Goal: Obtain resource: Obtain resource

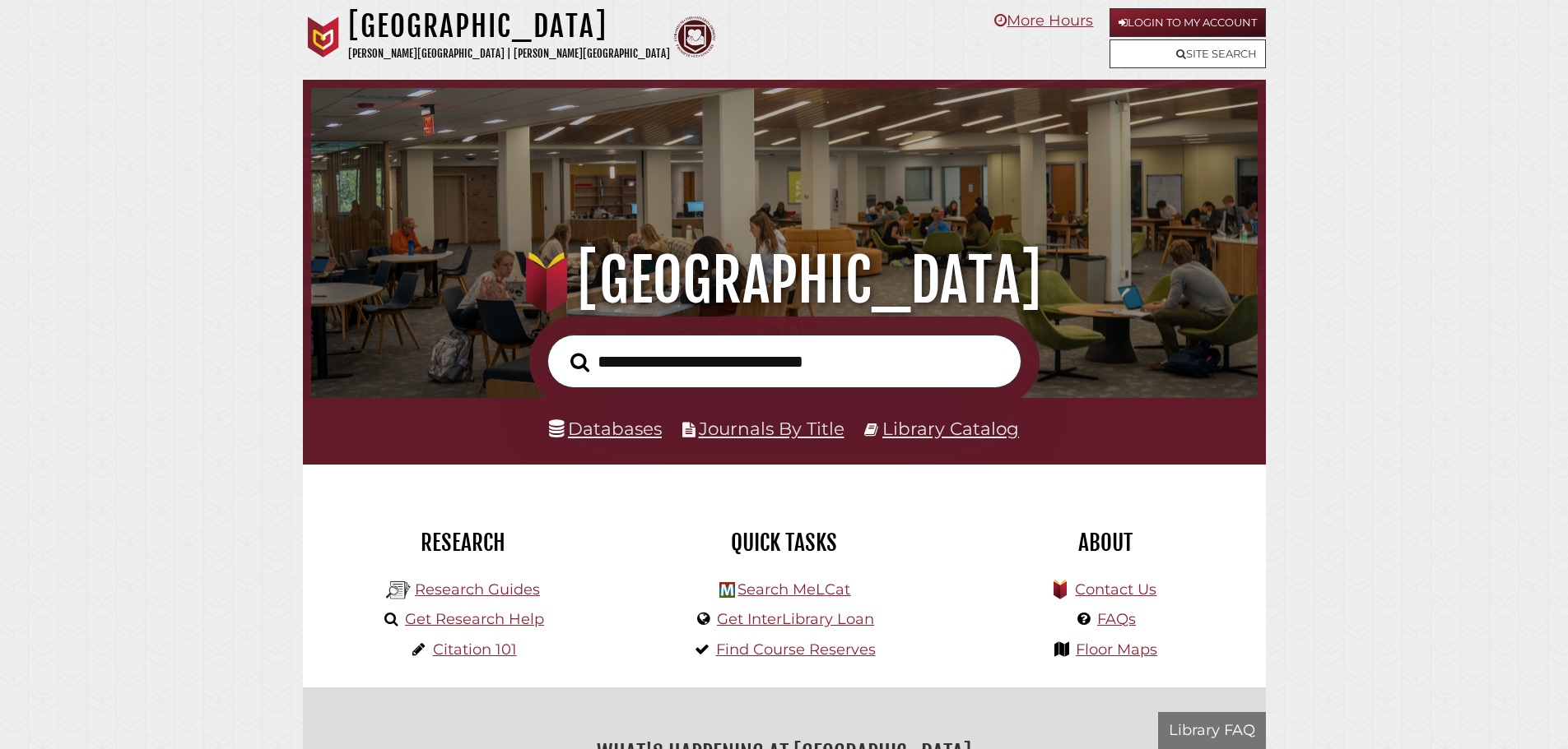
scroll to position [313, 938]
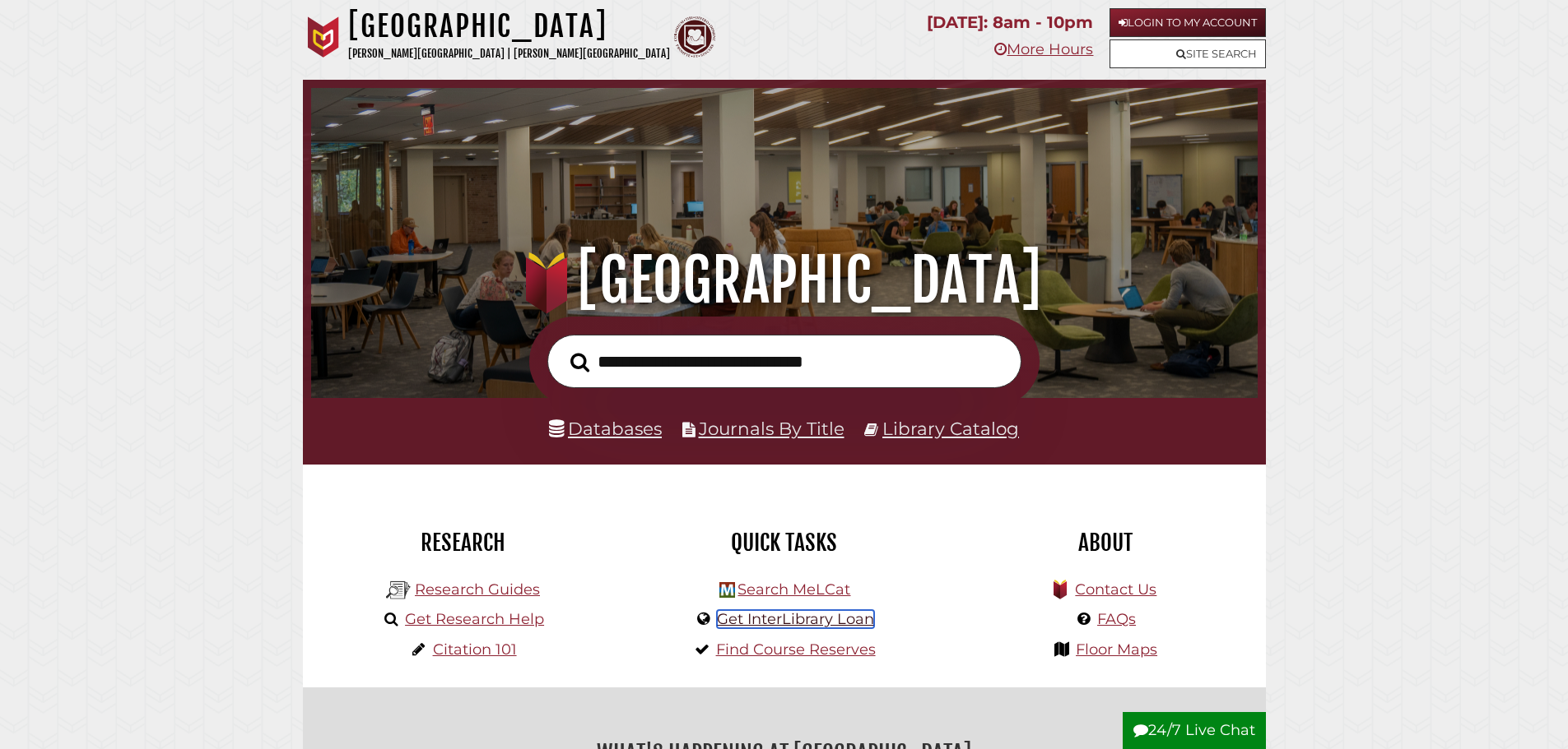
click at [768, 628] on link "Get InterLibrary Loan" at bounding box center [794, 619] width 157 height 18
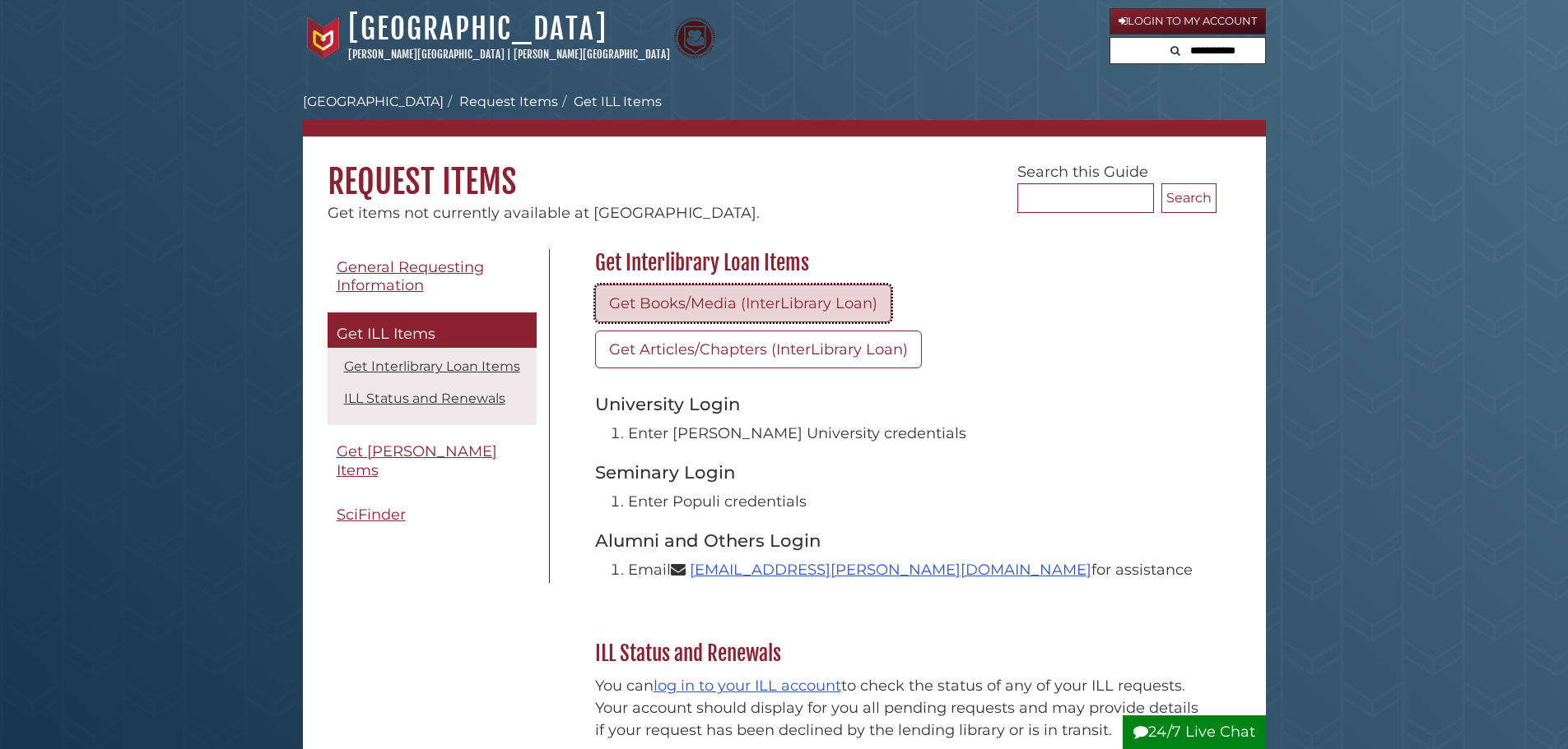
click at [734, 311] on link "Get Books/Media (InterLibrary Loan)" at bounding box center [743, 304] width 296 height 38
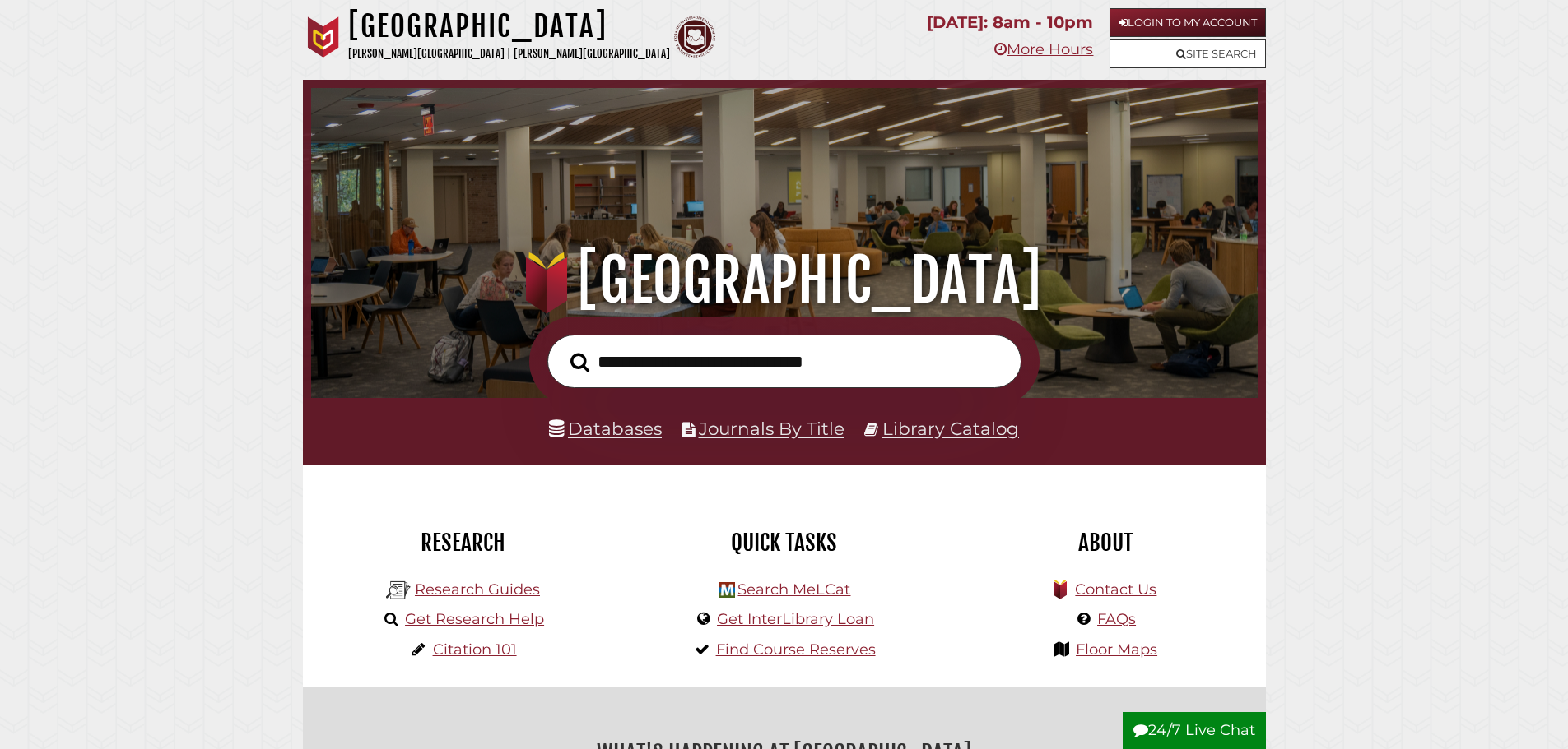
scroll to position [313, 938]
click at [1182, 23] on link "Login to My Account" at bounding box center [1188, 23] width 157 height 29
